Goal: Task Accomplishment & Management: Use online tool/utility

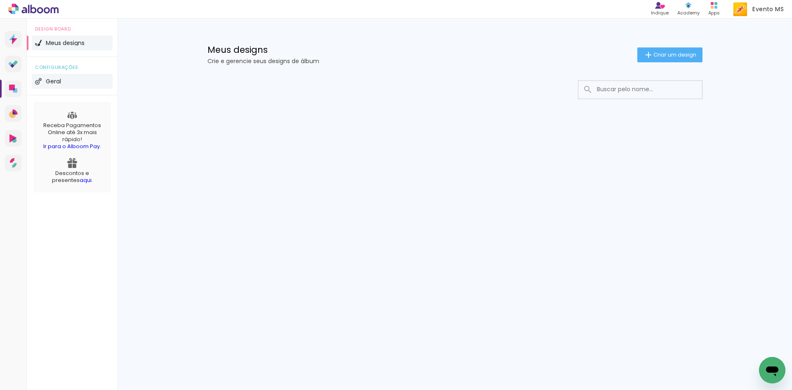
click at [41, 82] on img at bounding box center [38, 81] width 7 height 7
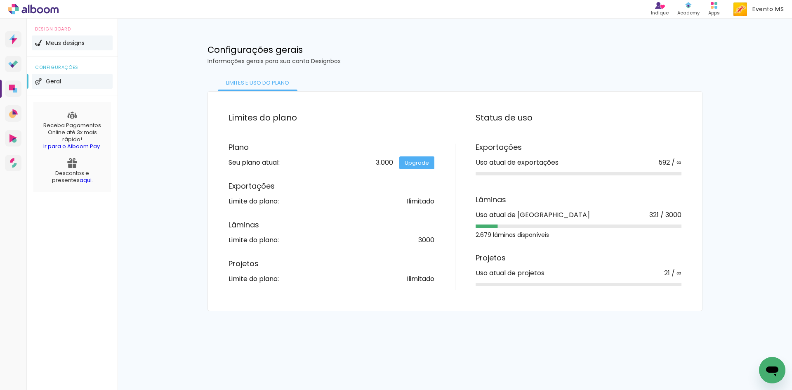
click at [74, 41] on span "Meus designs" at bounding box center [65, 43] width 39 height 6
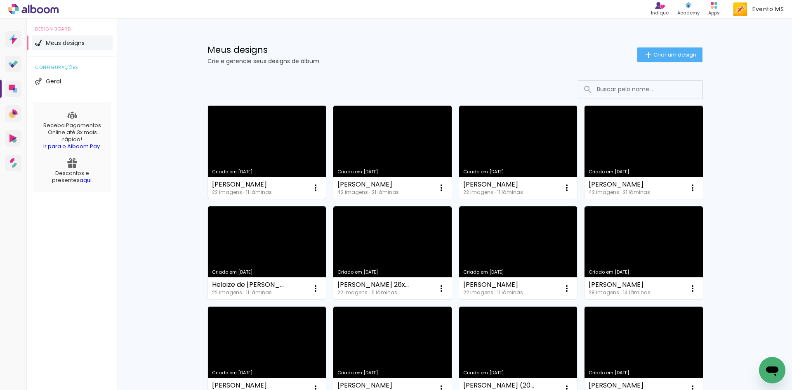
click at [300, 180] on div "[PERSON_NAME] Prestes 22 imagens ∙ 11 lâminas Abrir Fazer uma cópia Excluir" at bounding box center [267, 188] width 118 height 22
click at [314, 189] on iron-icon at bounding box center [316, 188] width 10 height 10
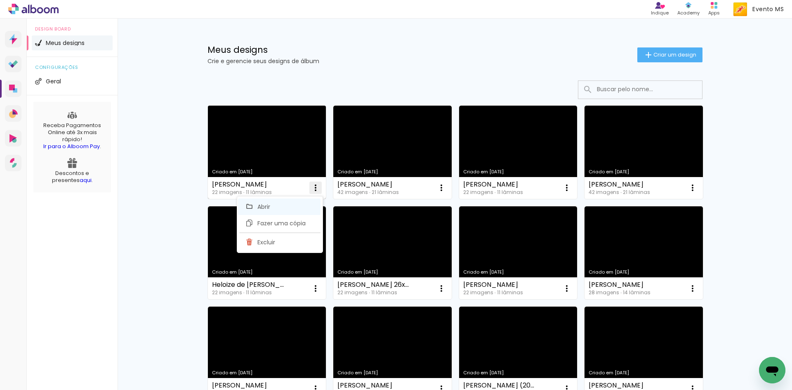
click at [285, 210] on paper-item "Abrir" at bounding box center [279, 206] width 83 height 17
